Goal: Navigation & Orientation: Find specific page/section

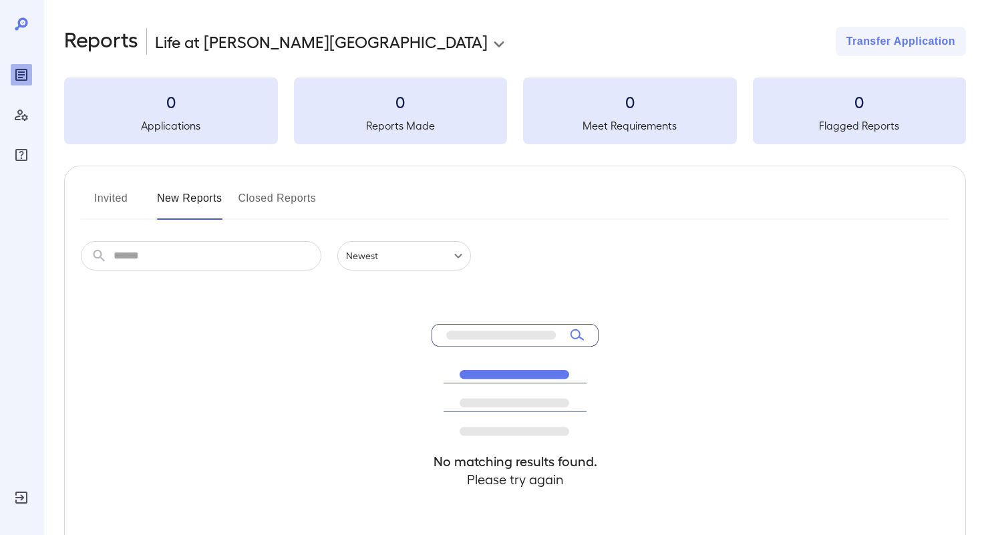
click at [185, 196] on button "New Reports" at bounding box center [189, 204] width 65 height 32
click at [101, 203] on button "Invited" at bounding box center [111, 204] width 60 height 32
click at [194, 201] on button "New Reports" at bounding box center [189, 204] width 65 height 32
click at [192, 246] on input "text" at bounding box center [218, 255] width 208 height 29
type input "*******"
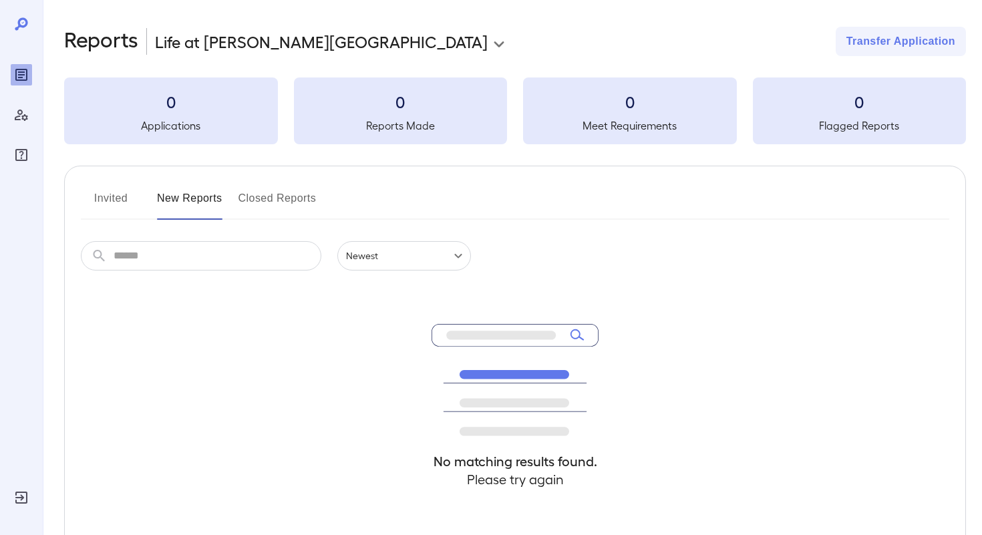
click at [177, 198] on button "New Reports" at bounding box center [189, 204] width 65 height 32
click at [116, 196] on button "Invited" at bounding box center [111, 204] width 60 height 32
click at [179, 200] on button "New Reports" at bounding box center [189, 204] width 65 height 32
click at [198, 202] on button "New Reports" at bounding box center [189, 204] width 65 height 32
click at [190, 206] on button "New Reports" at bounding box center [189, 204] width 65 height 32
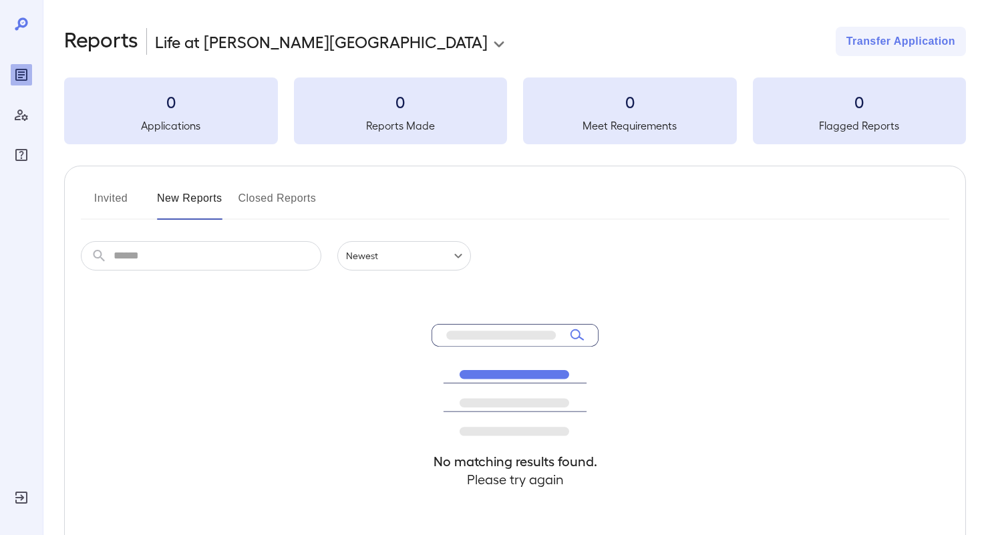
click at [104, 206] on button "Invited" at bounding box center [111, 204] width 60 height 32
click at [174, 200] on button "New Reports" at bounding box center [189, 204] width 65 height 32
click at [13, 78] on div "Reports" at bounding box center [21, 74] width 21 height 21
click at [26, 113] on icon "Manage Users" at bounding box center [21, 115] width 16 height 16
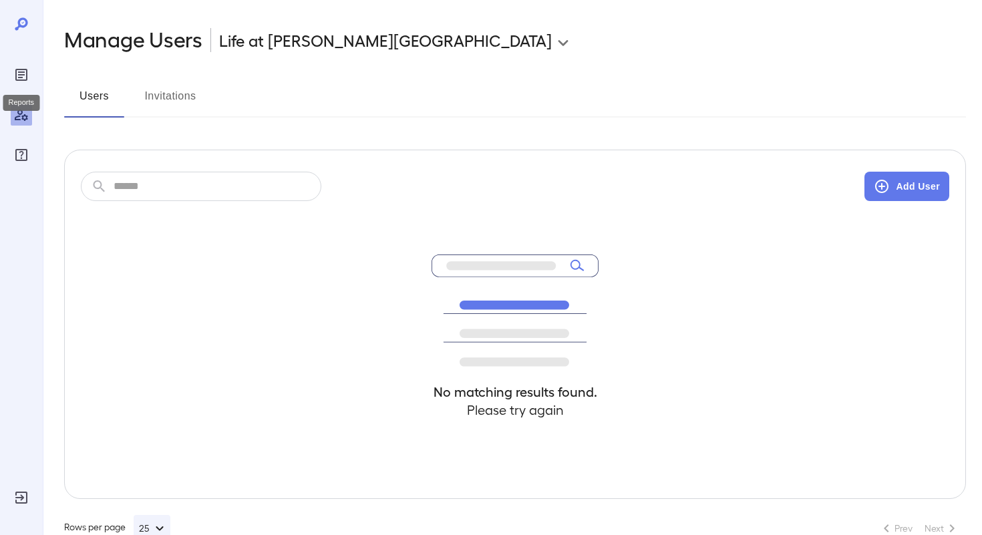
click at [23, 76] on icon "Reports" at bounding box center [21, 75] width 16 height 16
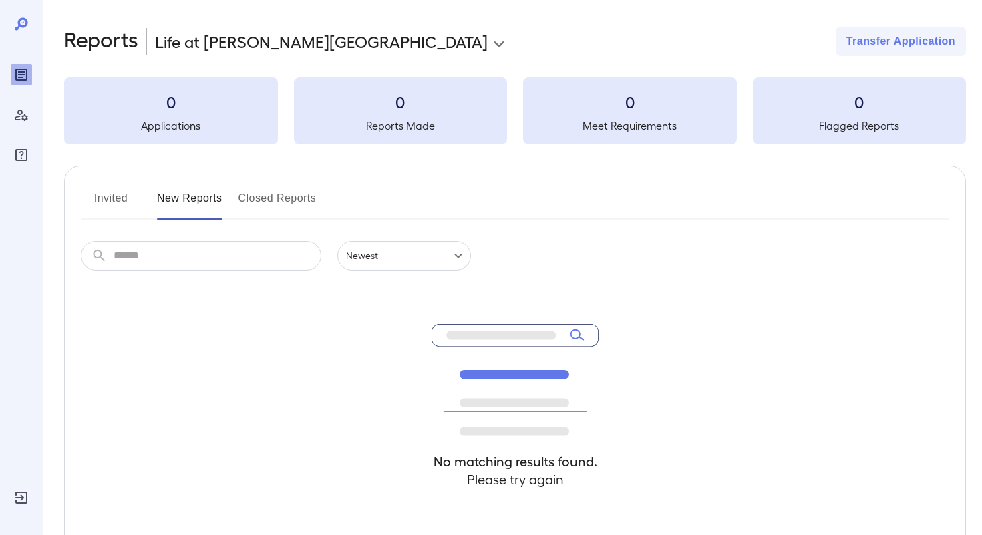
click at [265, 191] on button "Closed Reports" at bounding box center [277, 204] width 78 height 32
click at [173, 193] on button "New Reports" at bounding box center [189, 204] width 65 height 32
click at [112, 205] on button "Invited" at bounding box center [111, 204] width 60 height 32
click at [27, 152] on icon "FAQ" at bounding box center [21, 155] width 16 height 16
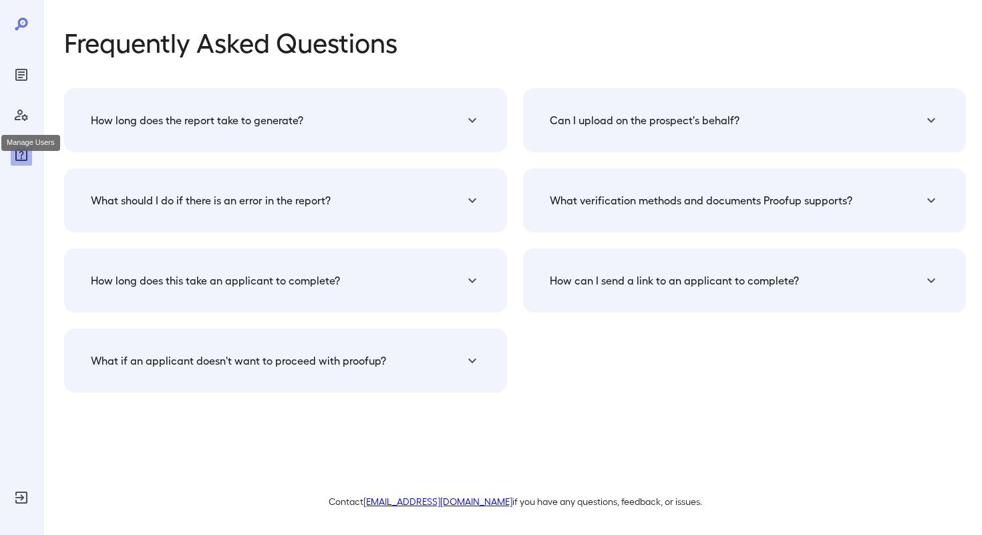
click at [15, 114] on icon "Manage Users" at bounding box center [21, 115] width 16 height 16
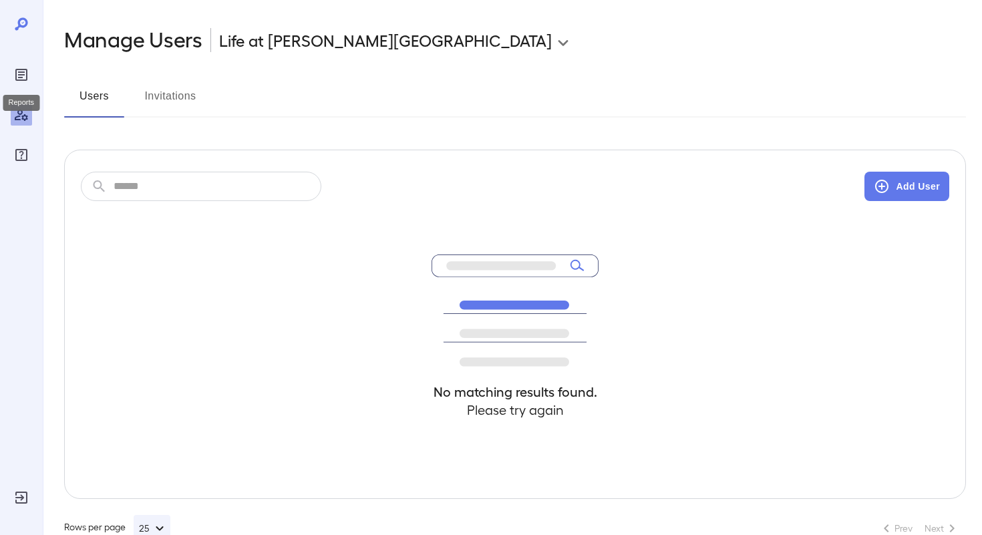
click at [20, 72] on icon "Reports" at bounding box center [21, 74] width 7 height 7
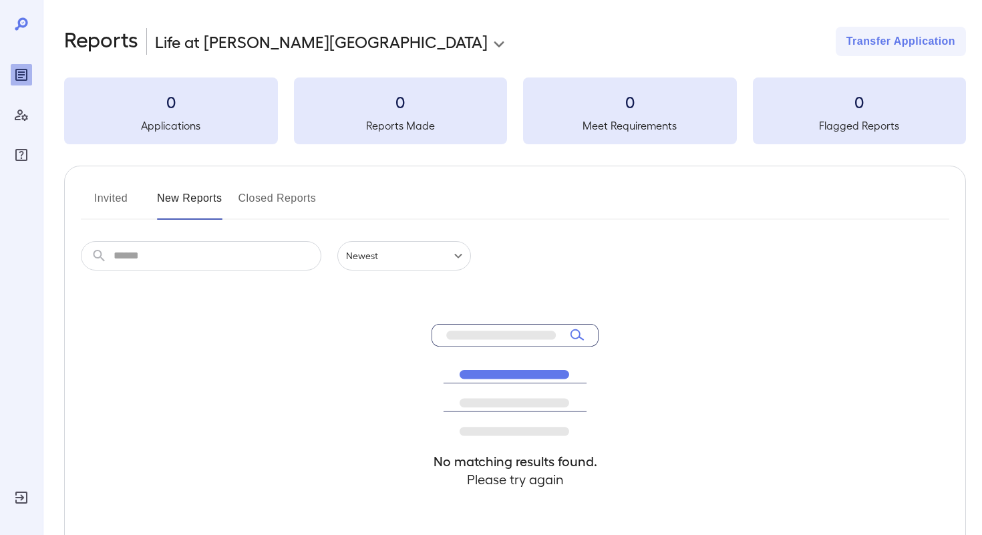
click at [118, 199] on button "Invited" at bounding box center [111, 204] width 60 height 32
click at [183, 202] on button "New Reports" at bounding box center [189, 204] width 65 height 32
click at [188, 98] on h3 "0" at bounding box center [171, 101] width 214 height 21
click at [19, 23] on icon at bounding box center [21, 23] width 13 height 13
click at [17, 79] on icon "Reports" at bounding box center [21, 75] width 12 height 12
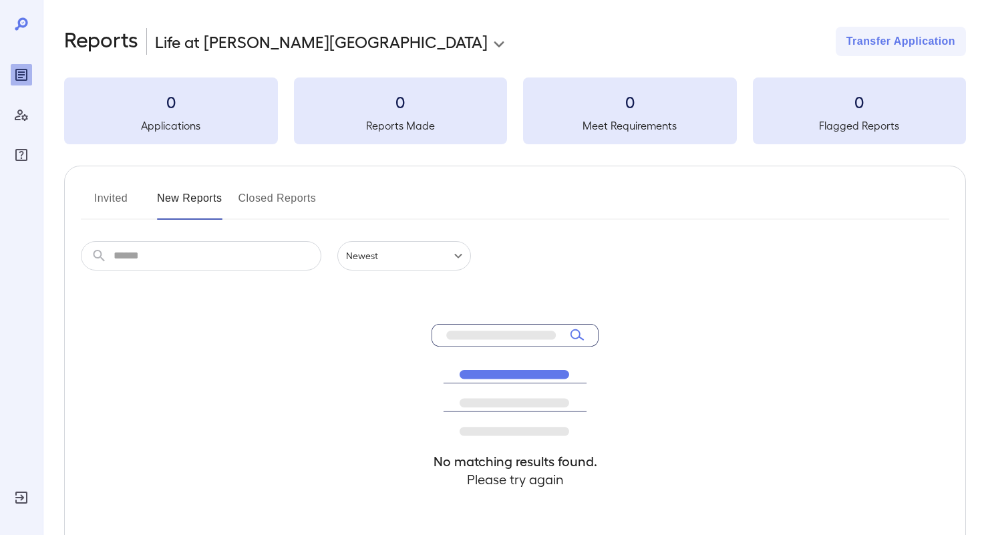
click at [189, 206] on button "New Reports" at bounding box center [189, 204] width 65 height 32
